Goal: Task Accomplishment & Management: Use online tool/utility

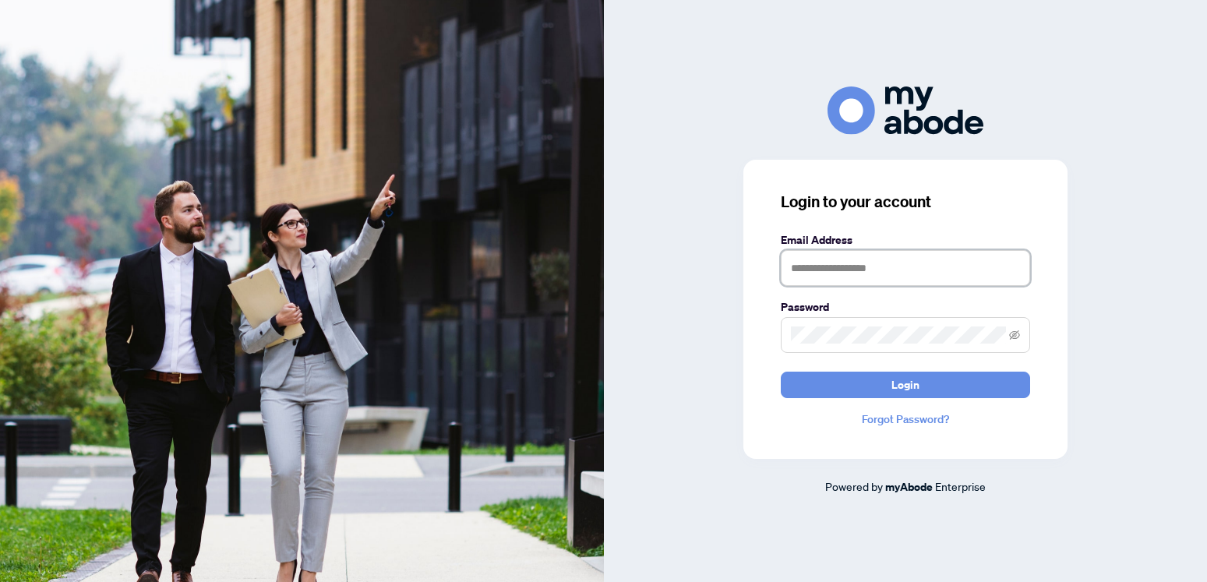
click at [810, 267] on input "text" at bounding box center [905, 268] width 249 height 36
type input "**********"
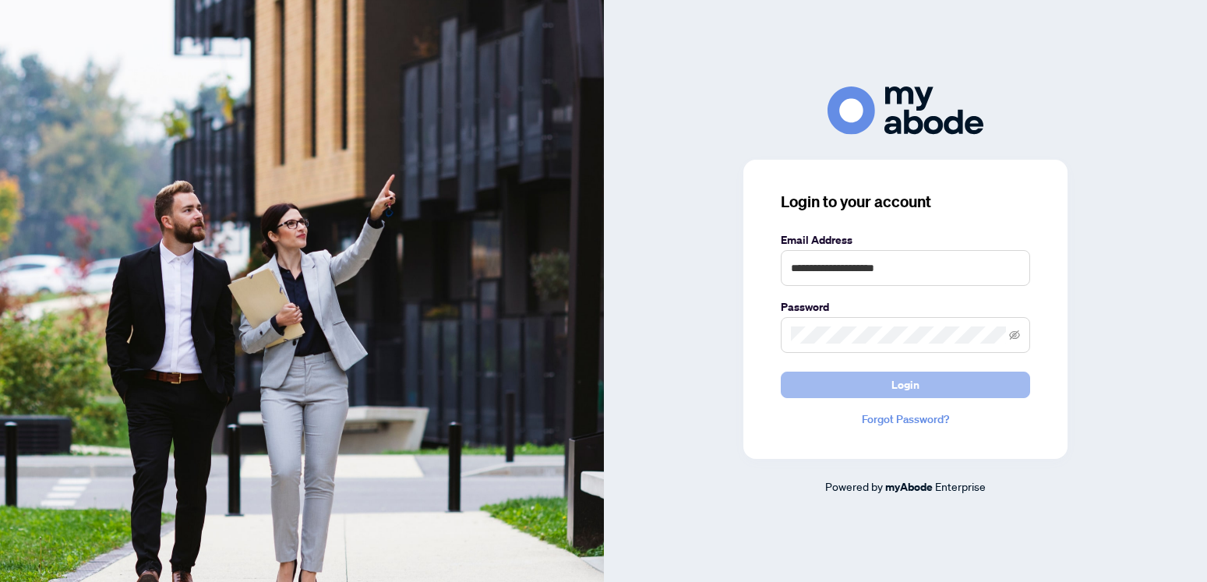
click at [907, 386] on span "Login" at bounding box center [905, 384] width 28 height 25
click at [1015, 335] on icon "eye-invisible" at bounding box center [1014, 335] width 11 height 11
click at [901, 379] on span "Login" at bounding box center [905, 384] width 28 height 25
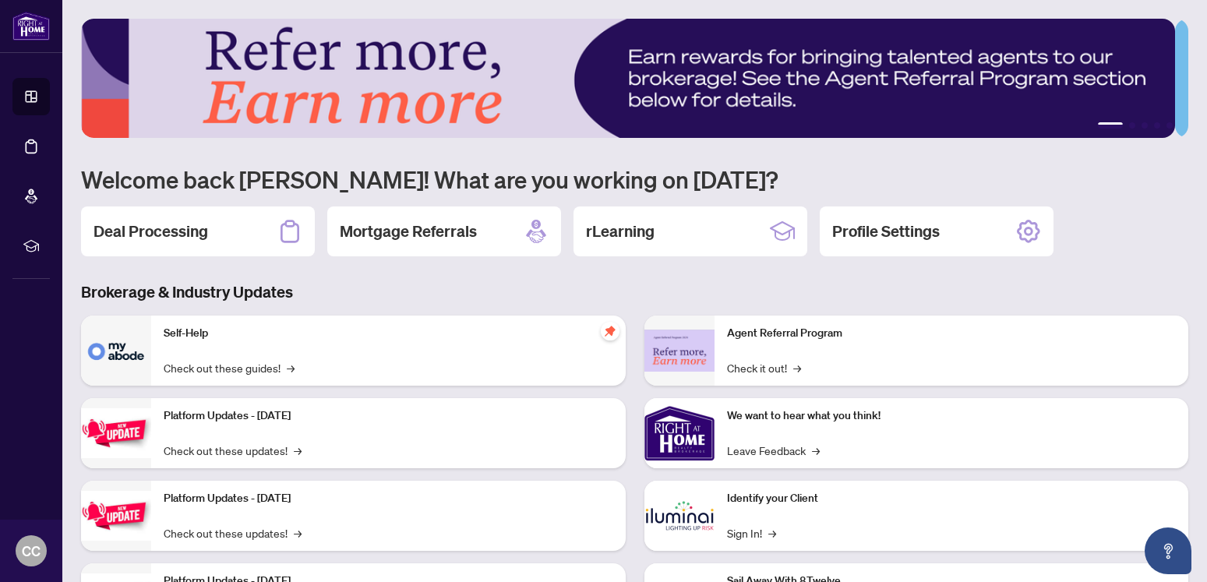
drag, startPoint x: 148, startPoint y: 231, endPoint x: 273, endPoint y: 319, distance: 153.2
click at [149, 231] on h2 "Deal Processing" at bounding box center [150, 231] width 115 height 22
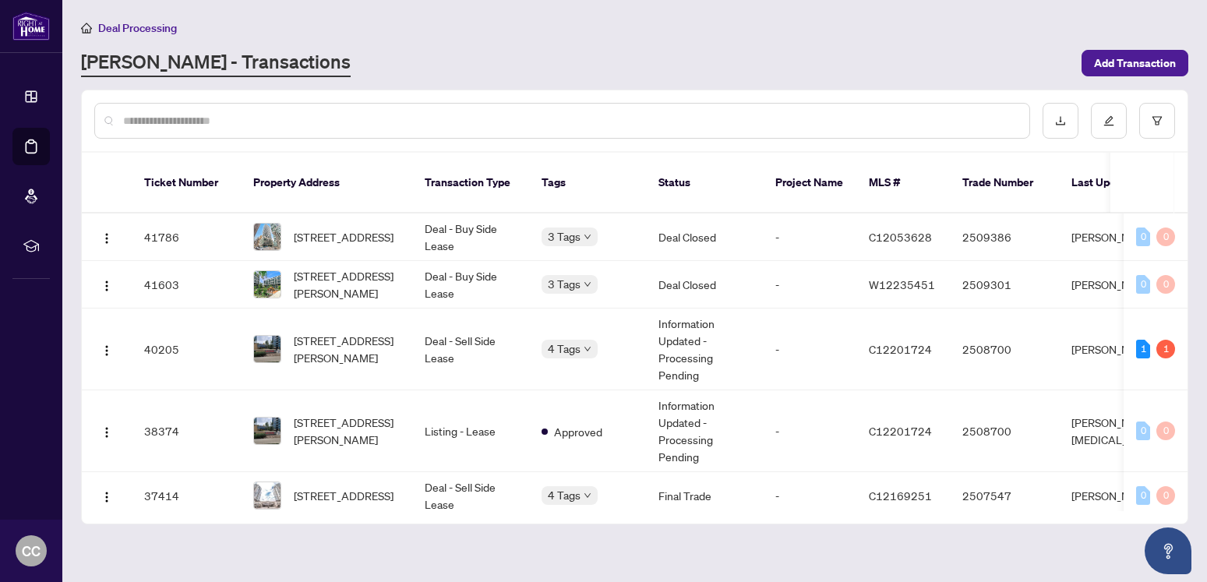
click at [174, 116] on input "text" at bounding box center [570, 120] width 894 height 17
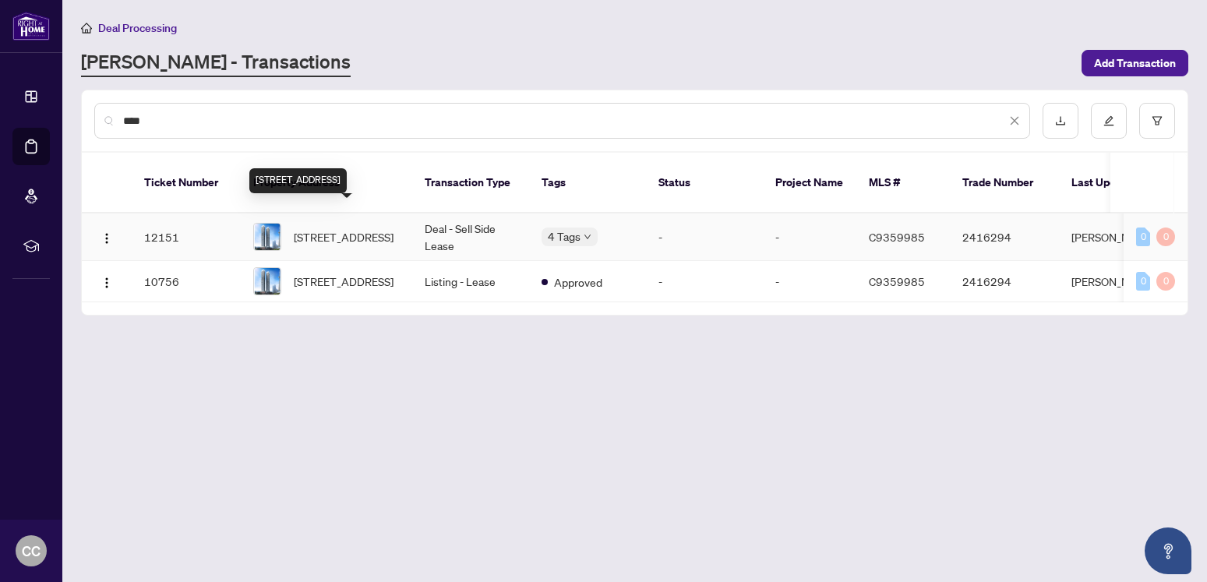
type input "****"
click at [344, 228] on span "[STREET_ADDRESS]" at bounding box center [344, 236] width 100 height 17
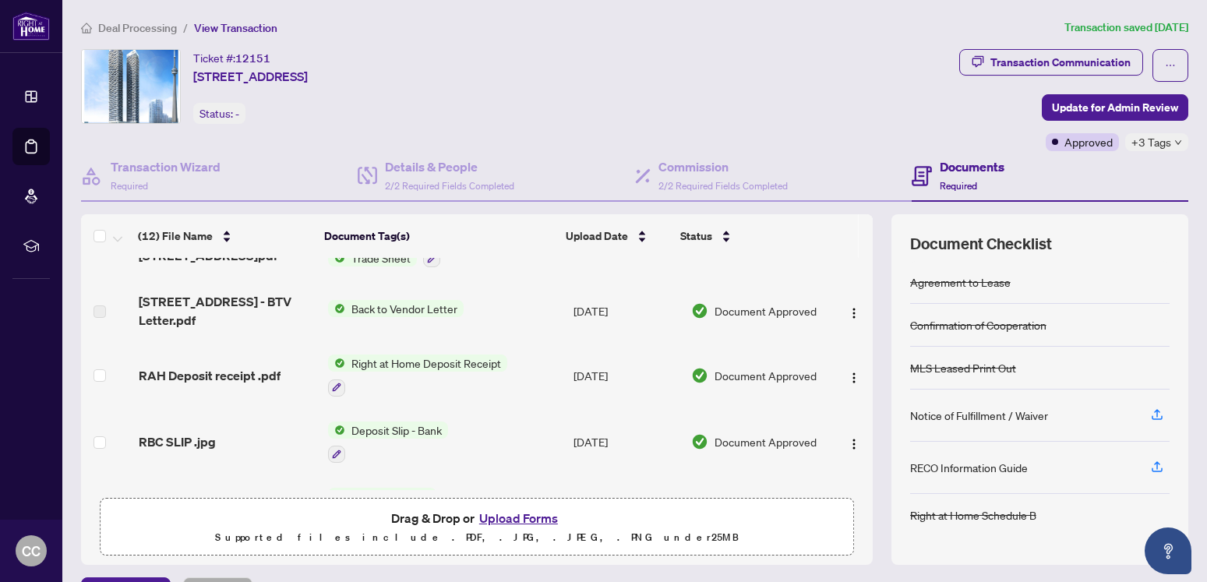
scroll to position [355, 0]
click at [365, 308] on span "Back to Vendor Letter" at bounding box center [404, 310] width 118 height 17
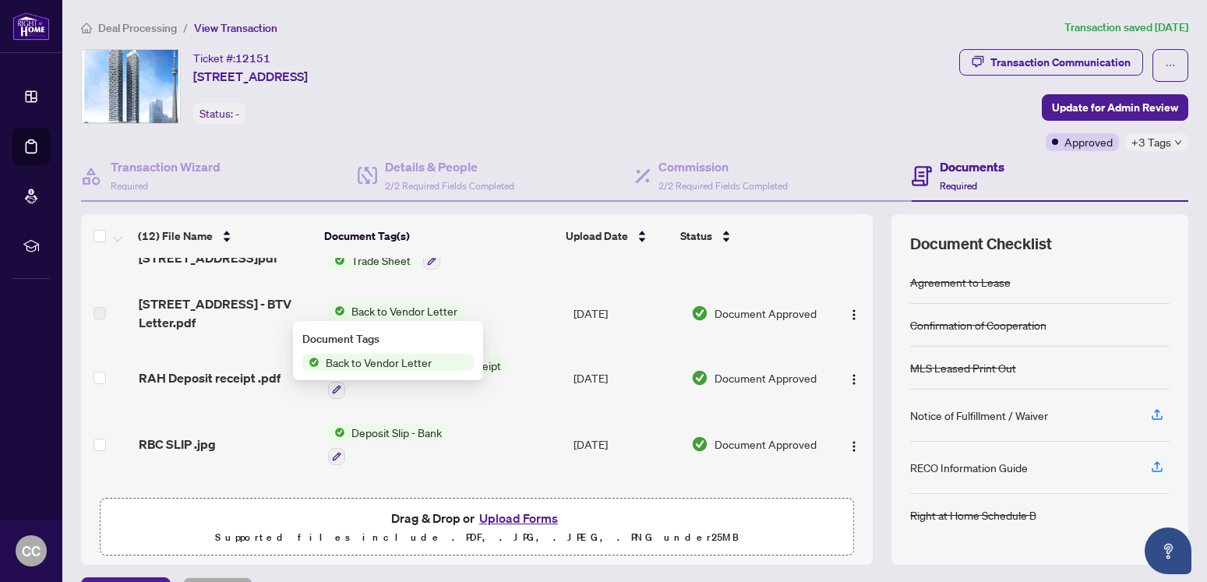
click at [391, 360] on span "Back to Vendor Letter" at bounding box center [378, 362] width 118 height 17
click at [848, 315] on img "button" at bounding box center [854, 314] width 12 height 12
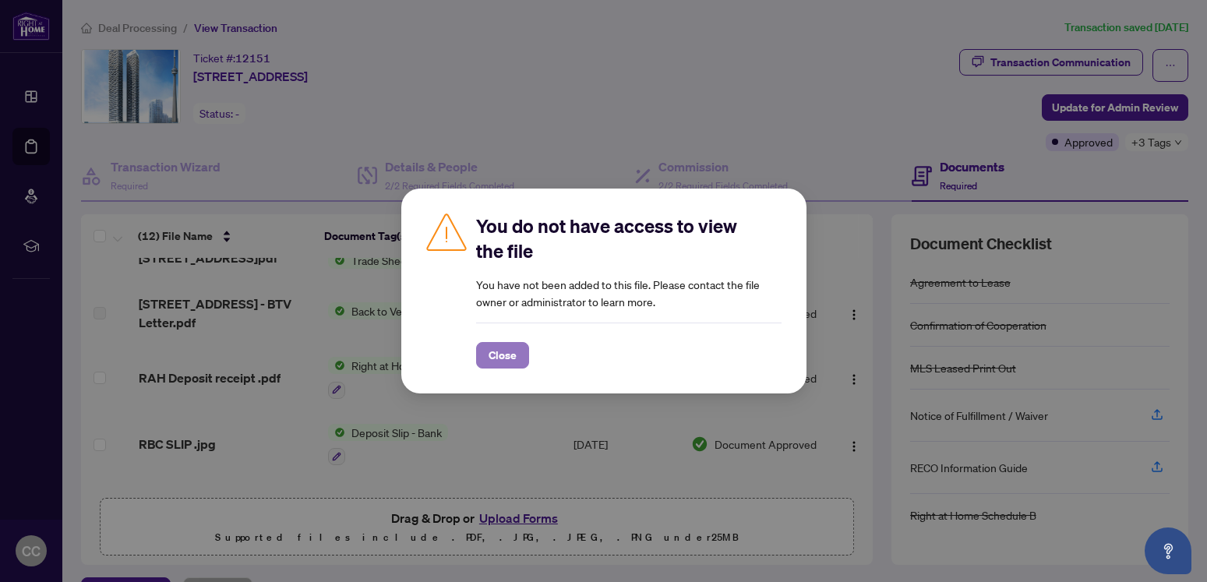
click at [499, 357] on span "Close" at bounding box center [502, 355] width 28 height 25
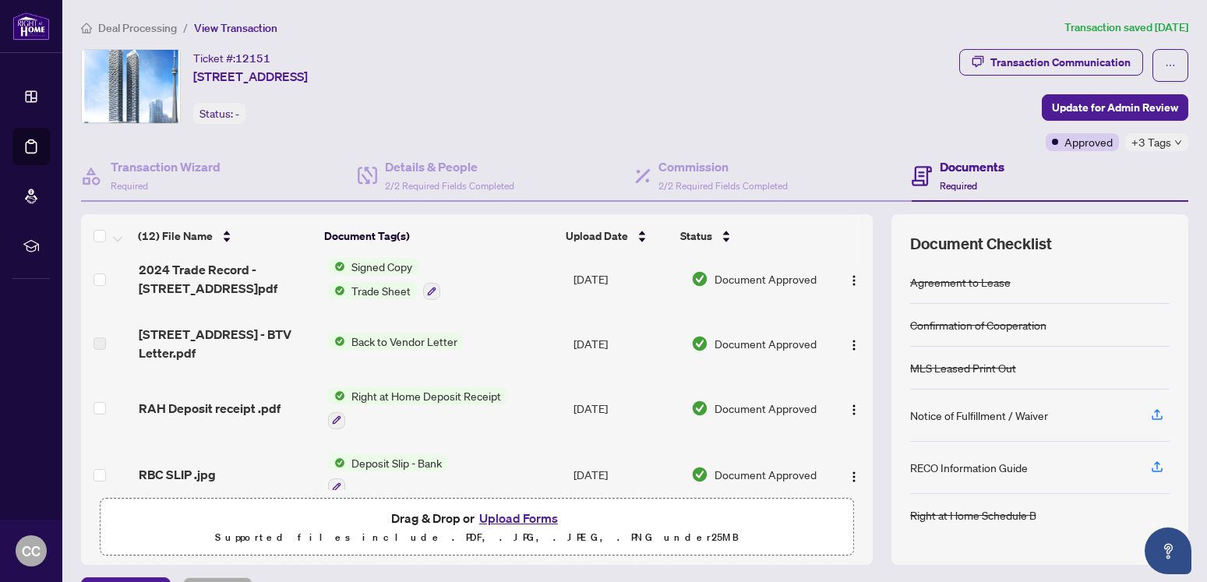
scroll to position [288, 0]
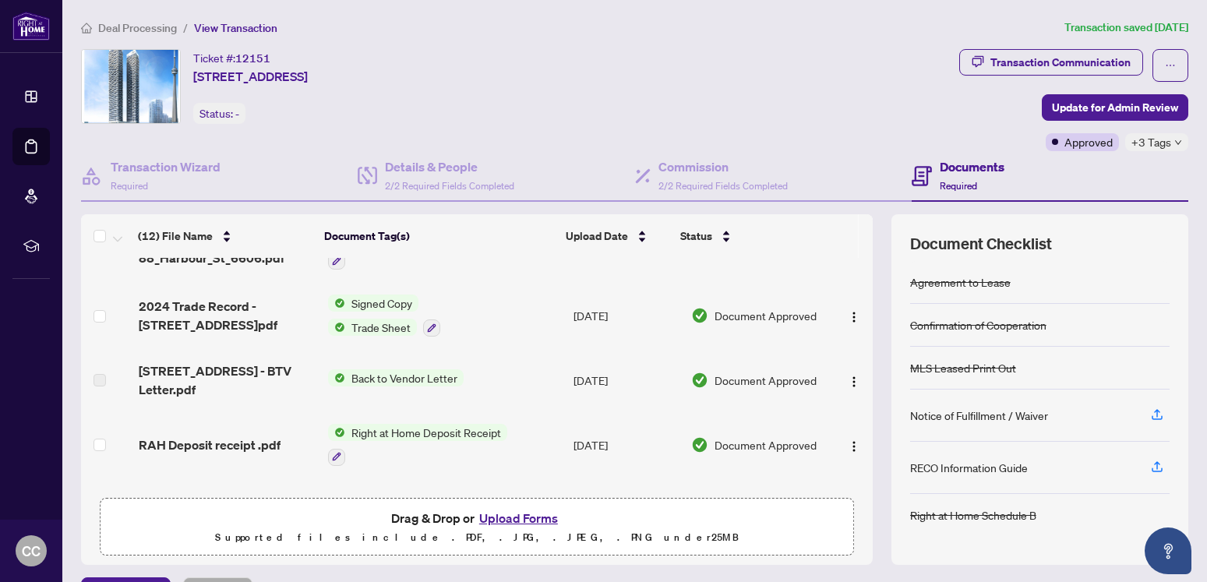
click at [351, 377] on span "Back to Vendor Letter" at bounding box center [404, 377] width 118 height 17
click at [340, 428] on span "Back to Vendor Letter" at bounding box center [378, 429] width 118 height 17
click at [500, 382] on td "Back to Vendor Letter" at bounding box center [444, 380] width 245 height 62
click at [848, 379] on img "button" at bounding box center [854, 381] width 12 height 12
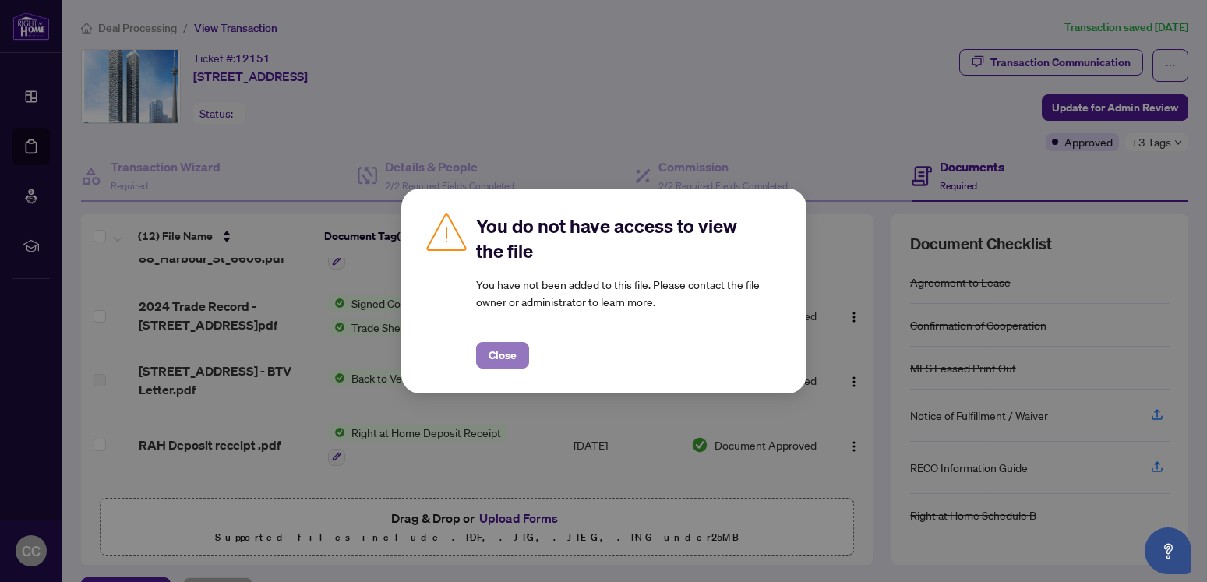
click at [506, 358] on span "Close" at bounding box center [502, 355] width 28 height 25
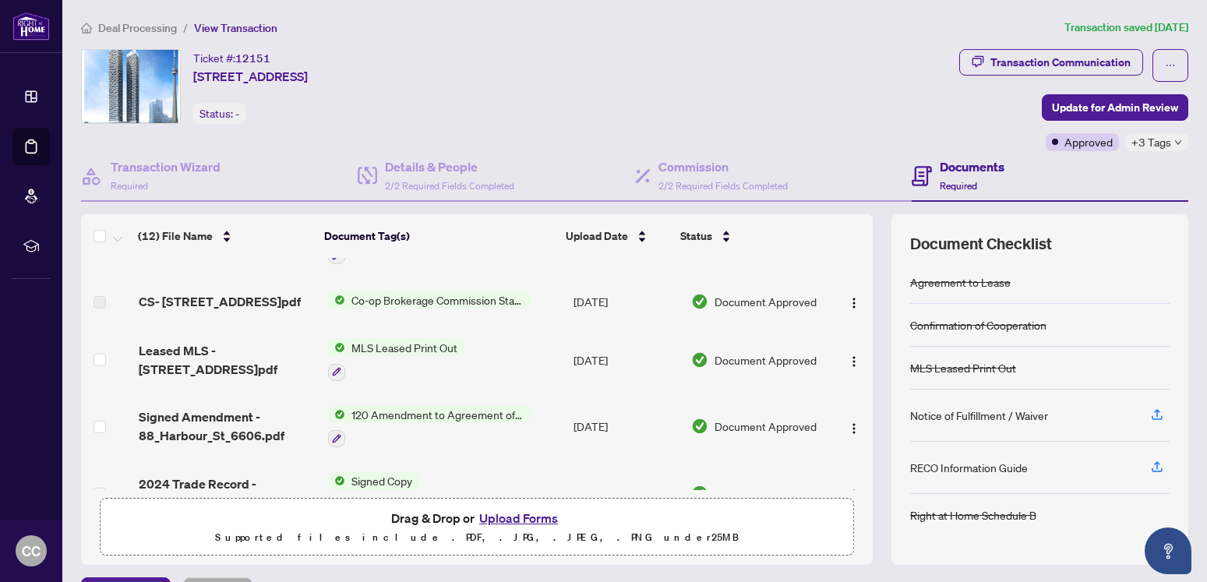
scroll to position [0, 0]
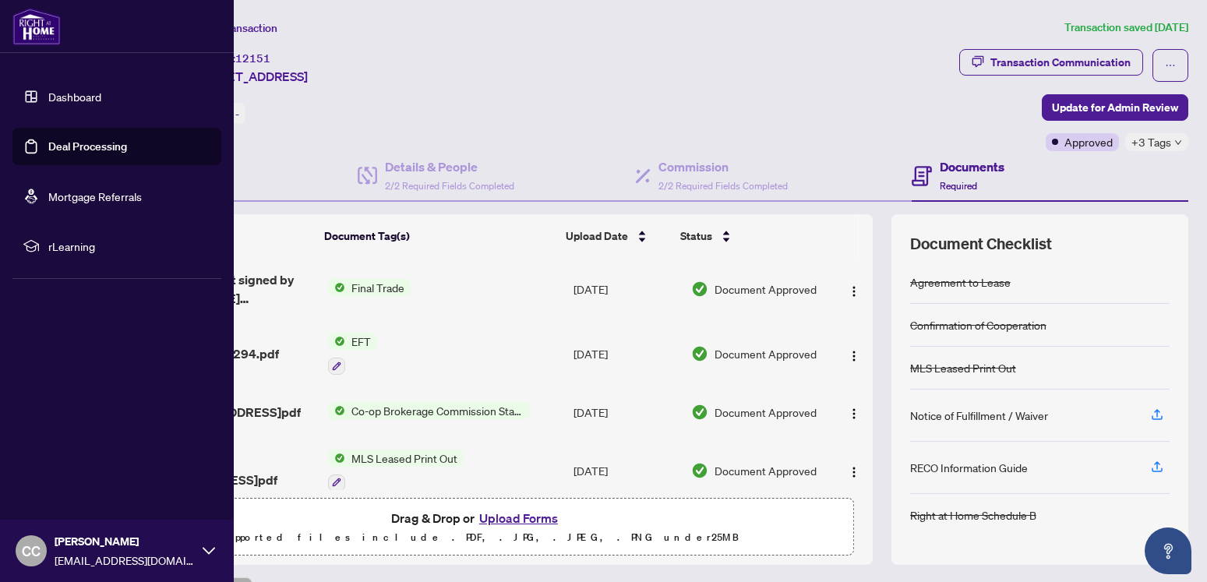
click at [79, 99] on link "Dashboard" at bounding box center [74, 97] width 53 height 14
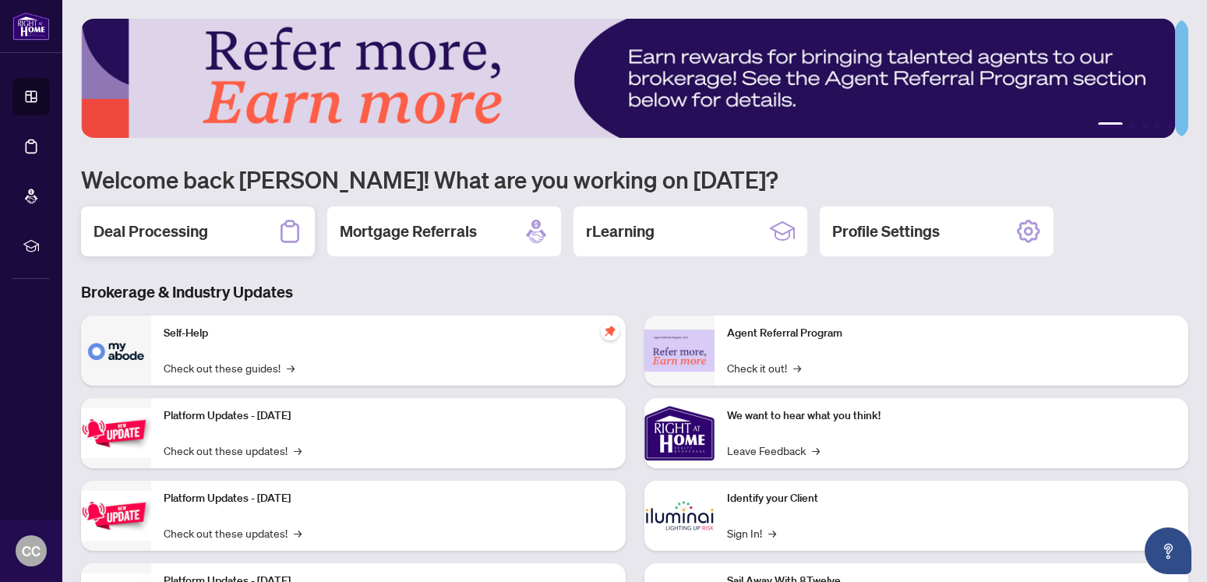
click at [163, 231] on h2 "Deal Processing" at bounding box center [150, 231] width 115 height 22
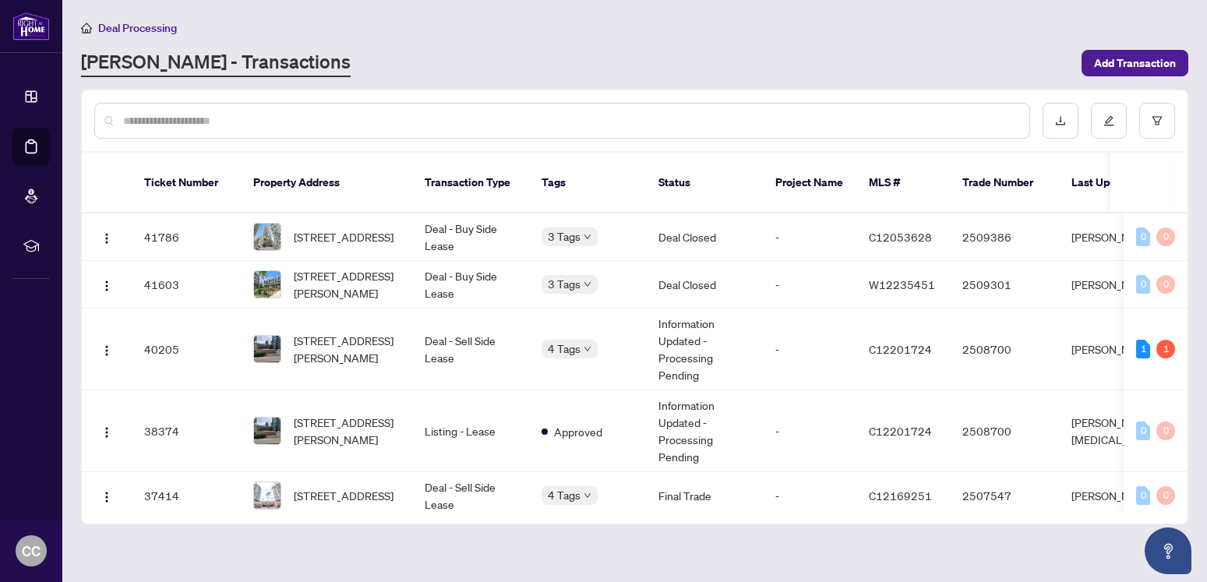
click at [184, 120] on input "text" at bounding box center [570, 120] width 894 height 17
type input "*"
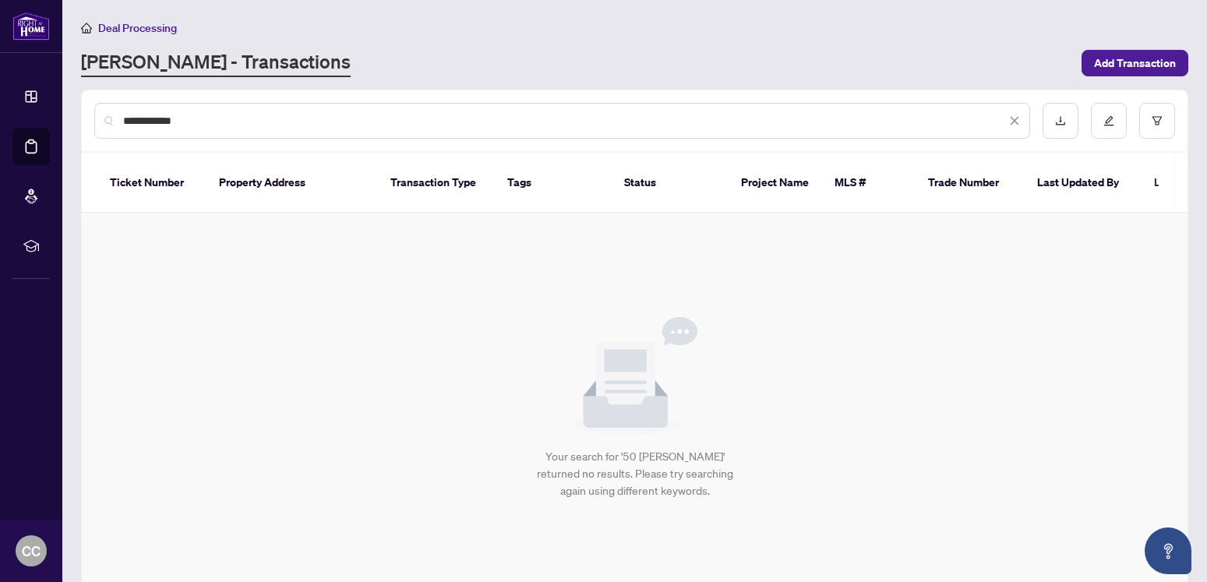
click at [133, 115] on input "**********" at bounding box center [564, 120] width 883 height 17
click at [201, 119] on input "*********" at bounding box center [564, 120] width 883 height 17
click at [201, 64] on link "[PERSON_NAME] - Transactions" at bounding box center [216, 63] width 270 height 28
click at [122, 61] on link "[PERSON_NAME] - Transactions" at bounding box center [216, 63] width 270 height 28
click at [344, 63] on div "[PERSON_NAME] - Transactions" at bounding box center [576, 63] width 991 height 28
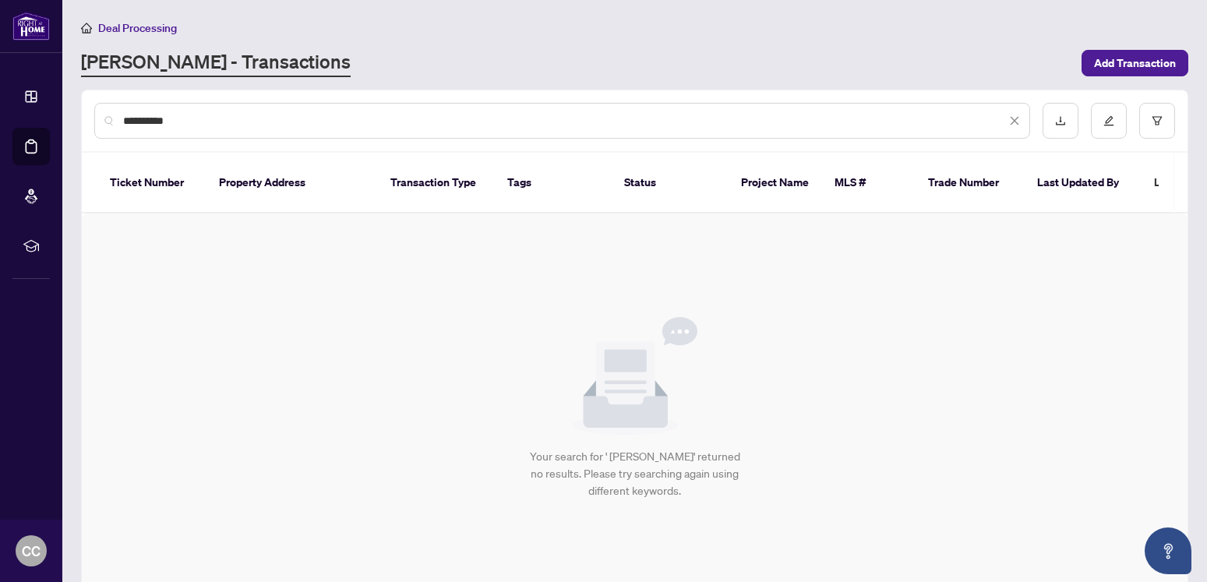
click at [257, 120] on input "*********" at bounding box center [564, 120] width 883 height 17
type input "*"
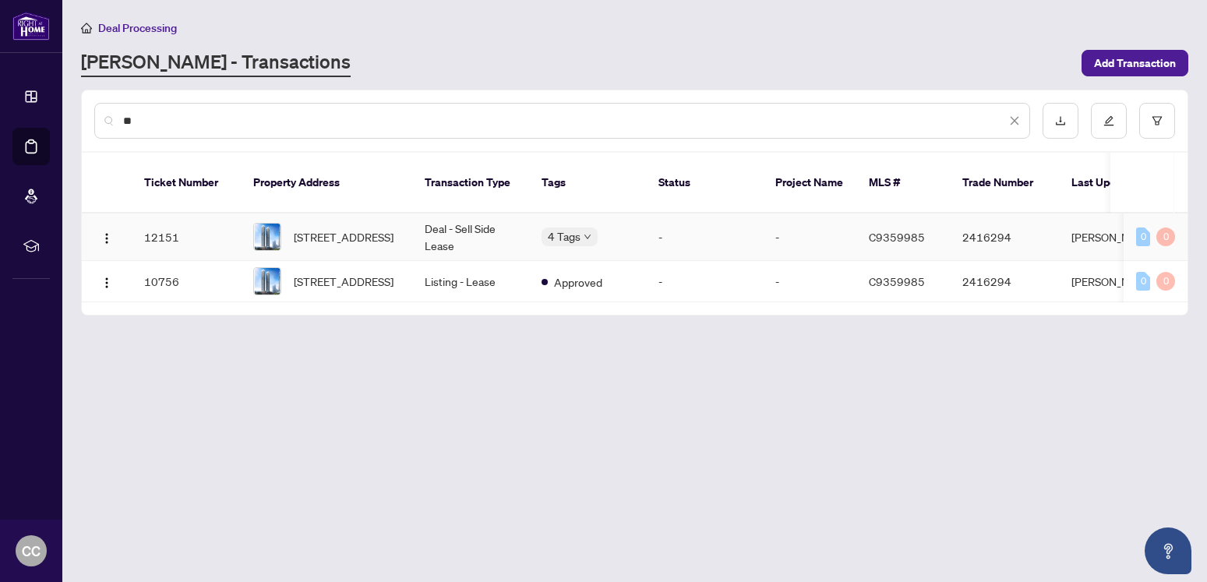
type input "**"
click at [445, 216] on td "Deal - Sell Side Lease" at bounding box center [470, 237] width 117 height 48
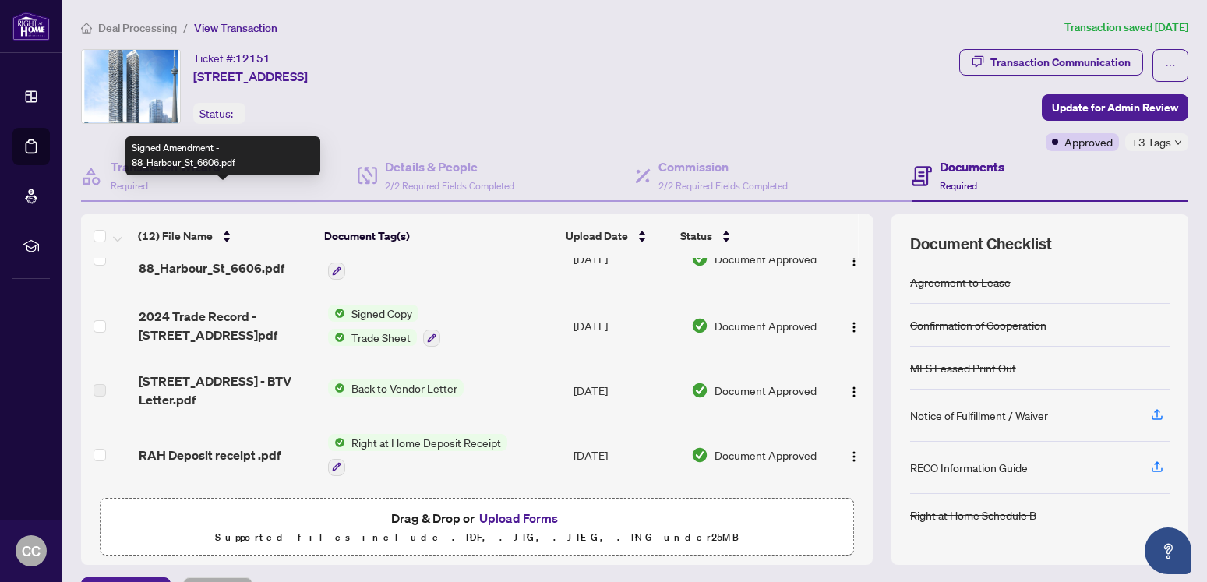
scroll to position [355, 0]
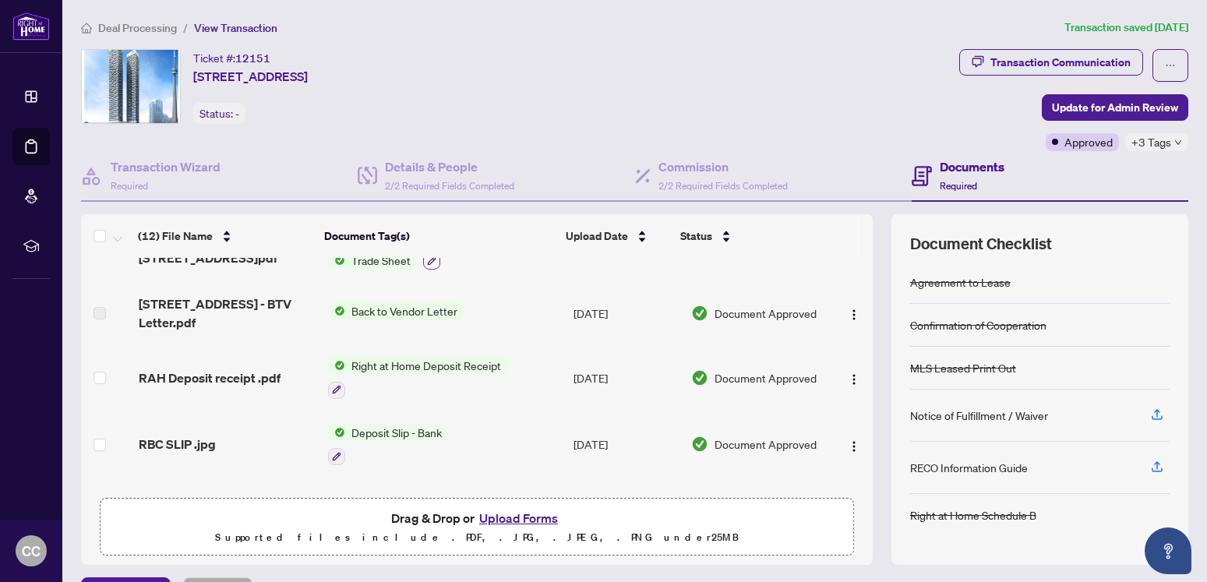
click at [428, 259] on icon "button" at bounding box center [432, 260] width 9 height 9
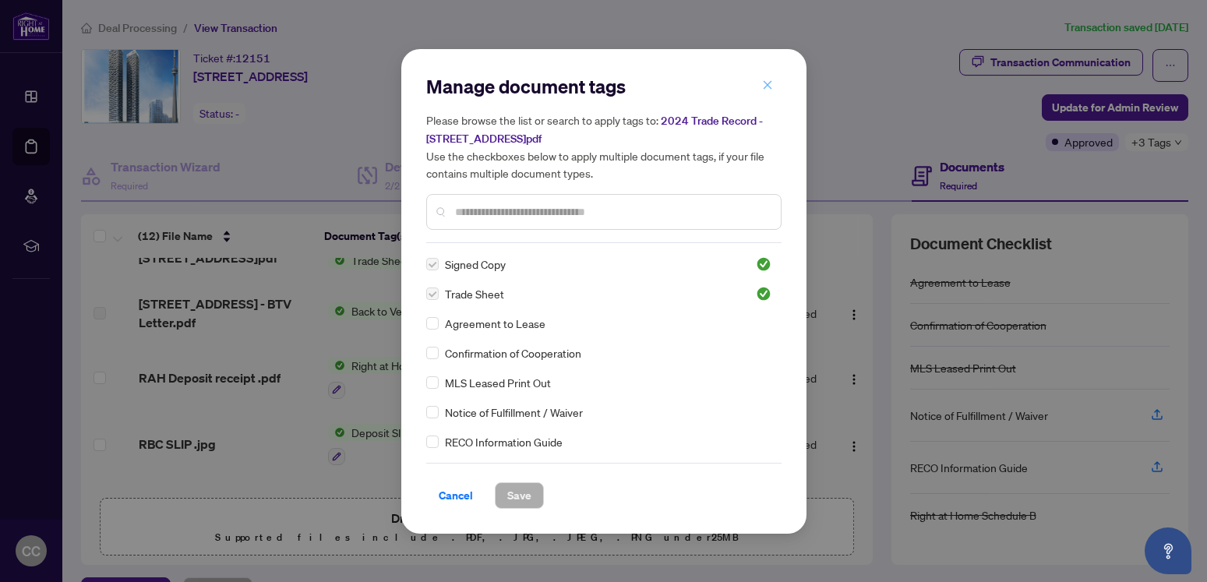
click at [768, 86] on icon "close" at bounding box center [767, 85] width 9 height 9
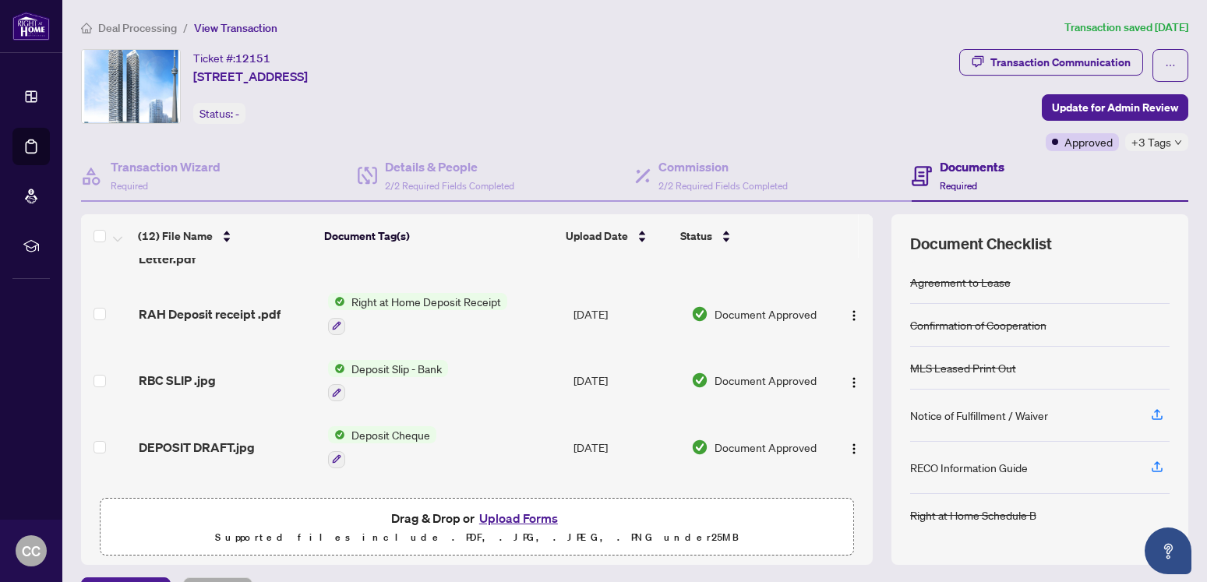
scroll to position [377, 0]
